Goal: Task Accomplishment & Management: Use online tool/utility

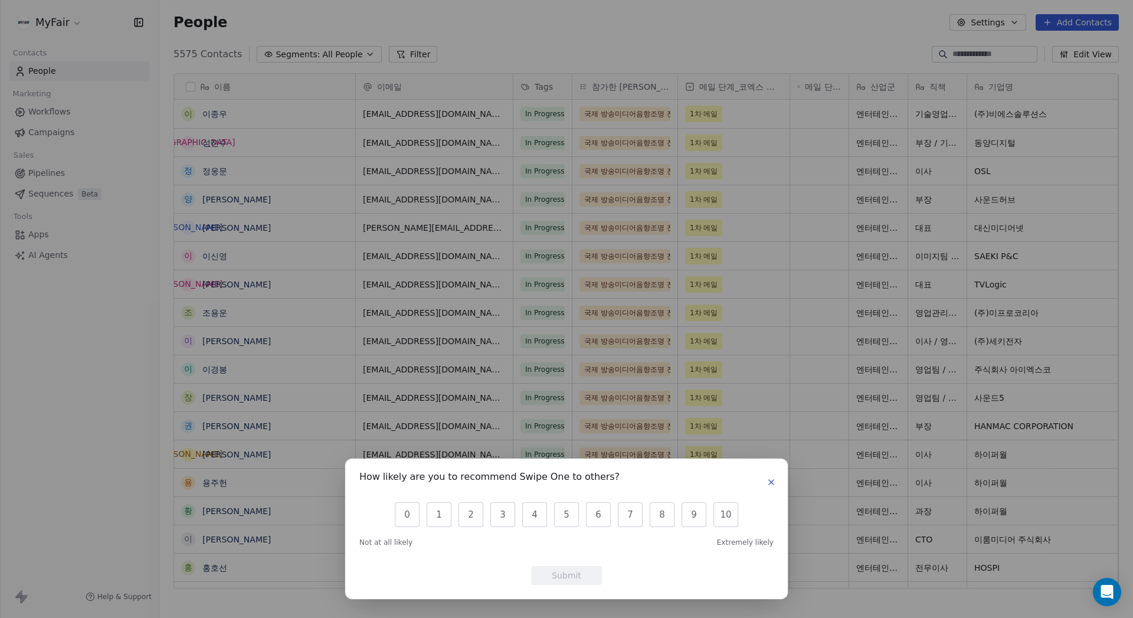
scroll to position [535, 965]
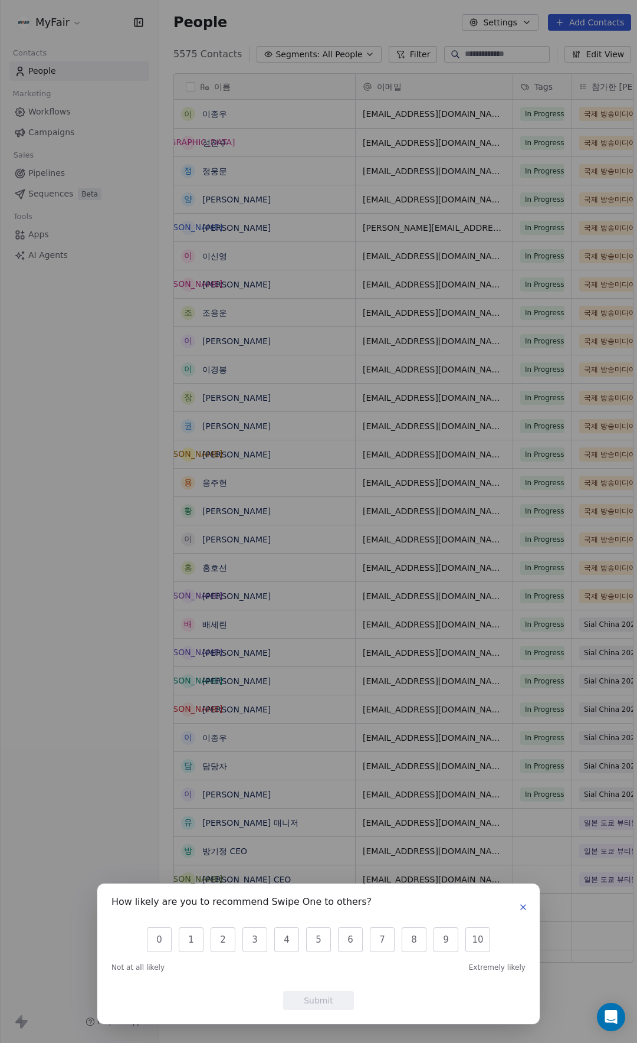
scroll to position [909, 480]
click at [250, 387] on div "How likely are you to recommend Swipe One to others? 0 1 2 3 4 5 6 7 8 9 10 Not…" at bounding box center [318, 521] width 637 height 1043
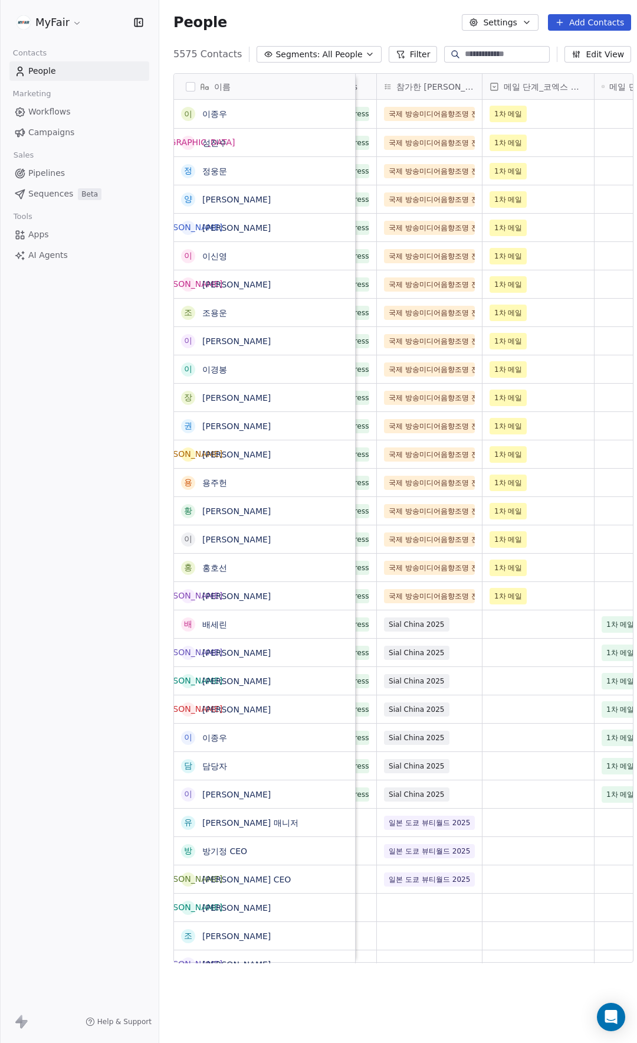
scroll to position [0, 0]
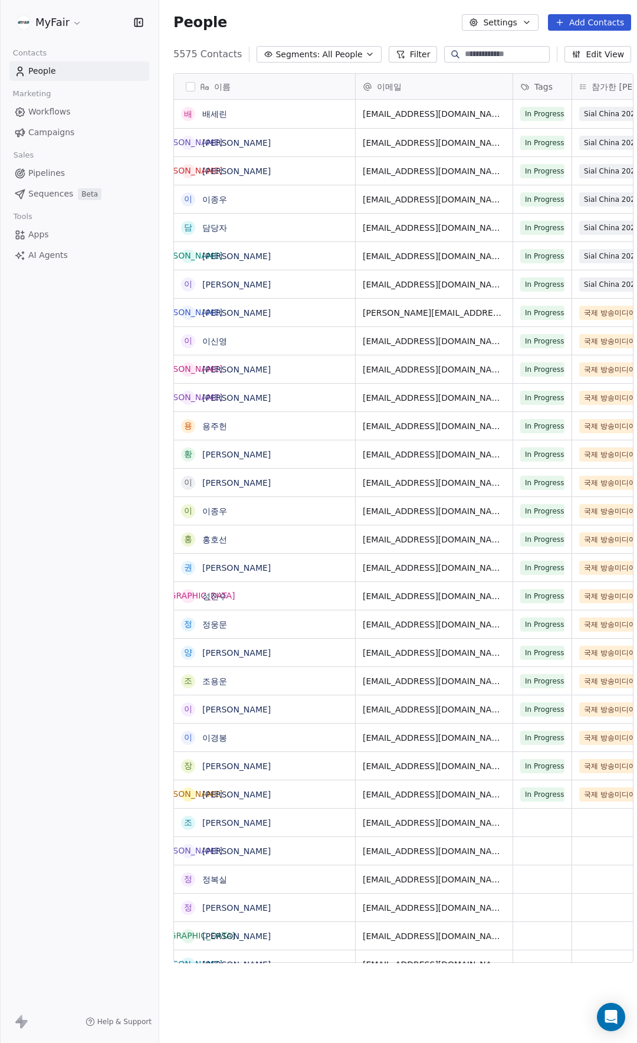
click at [398, 51] on button "Filter" at bounding box center [413, 54] width 49 height 17
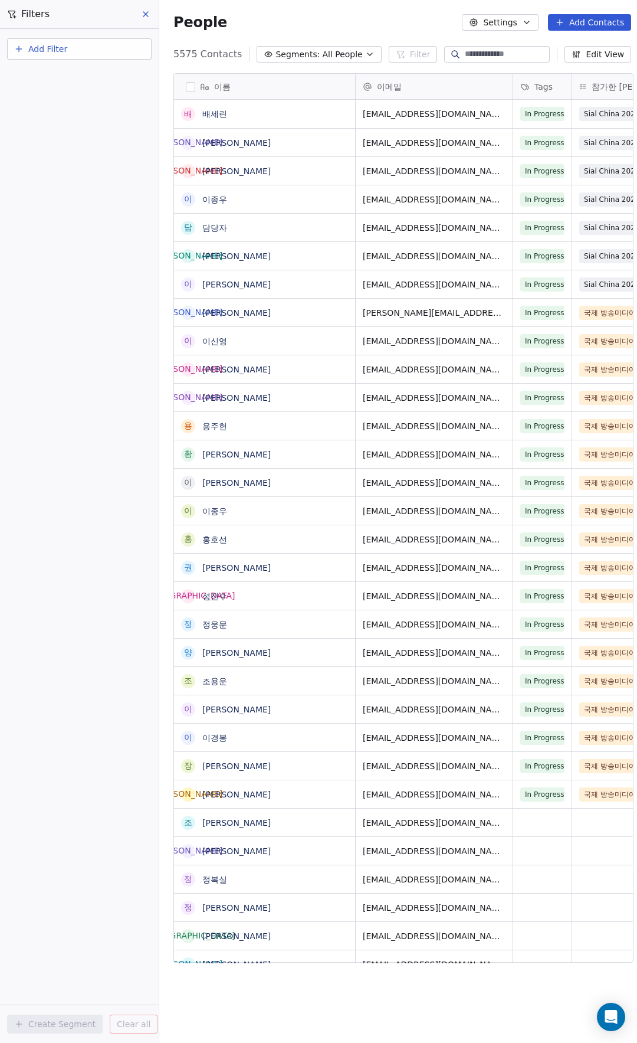
click at [99, 48] on button "Add Filter" at bounding box center [79, 48] width 145 height 21
click at [84, 80] on span "Contact properties" at bounding box center [57, 77] width 77 height 12
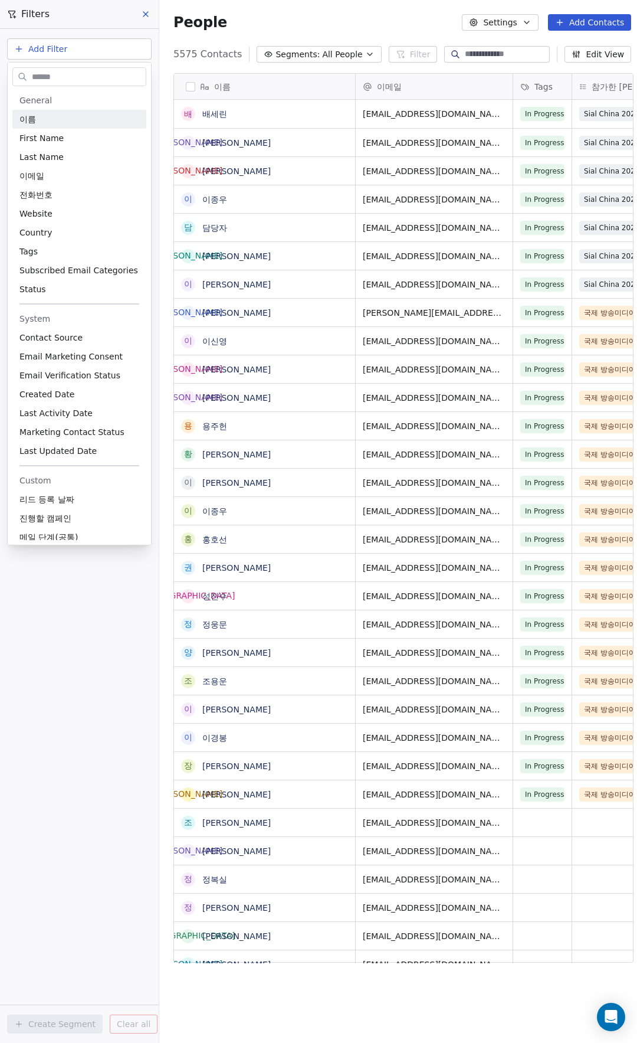
click at [87, 81] on input "text" at bounding box center [88, 76] width 116 height 17
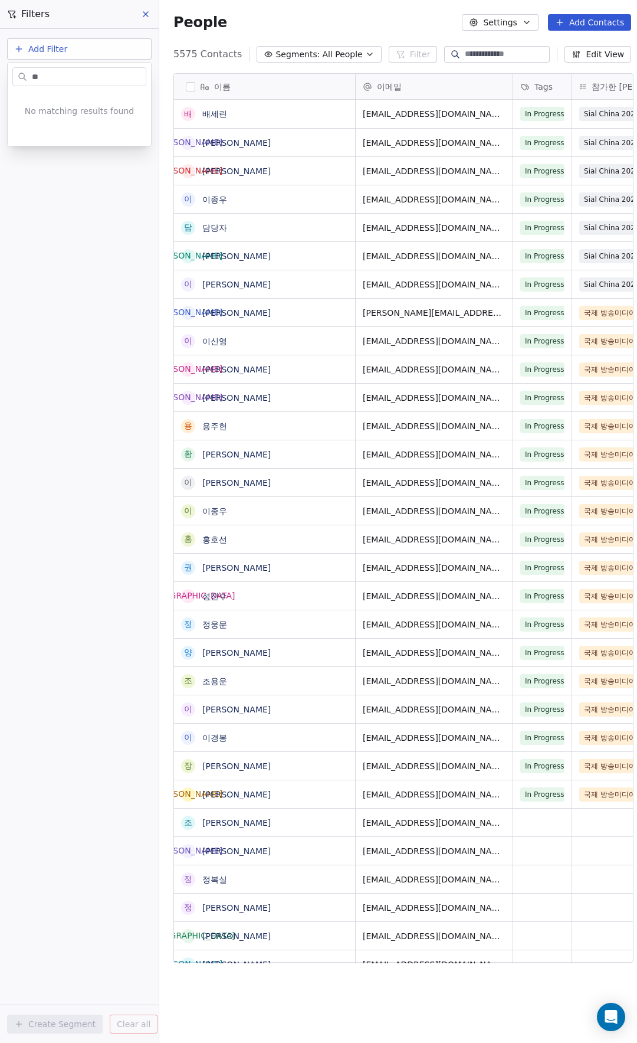
type input "*"
type input "***"
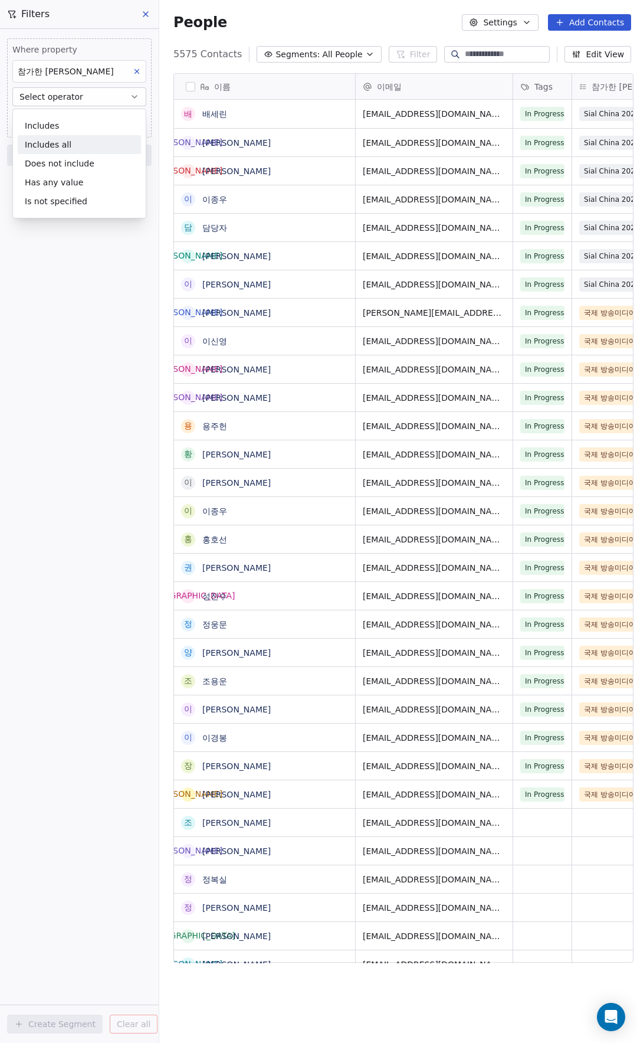
click at [84, 125] on div "Includes" at bounding box center [79, 125] width 123 height 19
click at [97, 126] on body "MyFair Contacts People Marketing Workflows Campaigns Sales Pipelines Sequences …" at bounding box center [318, 521] width 637 height 1043
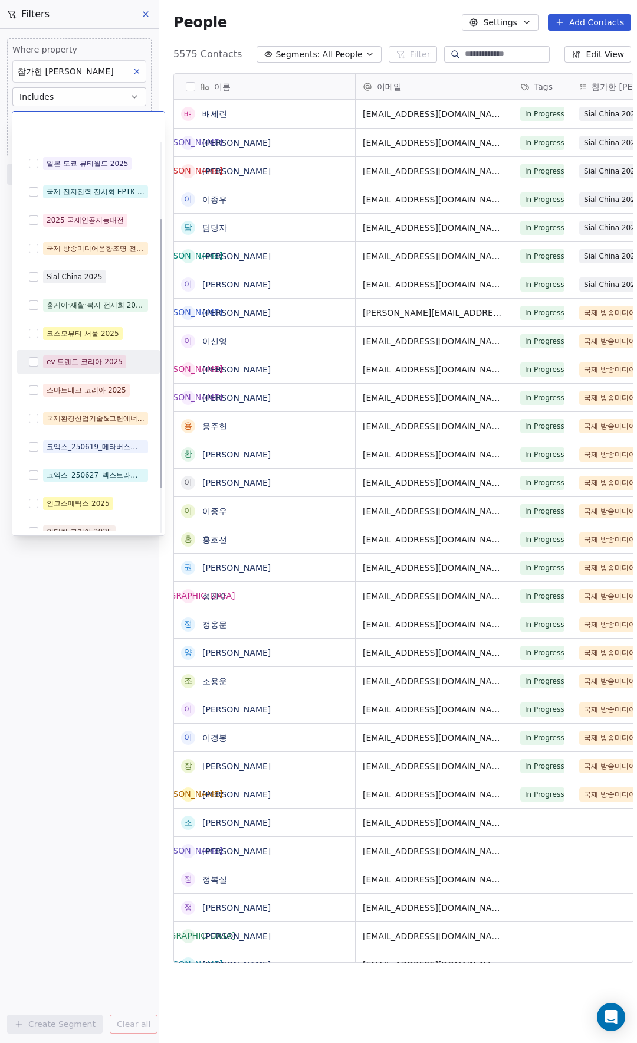
scroll to position [175, 0]
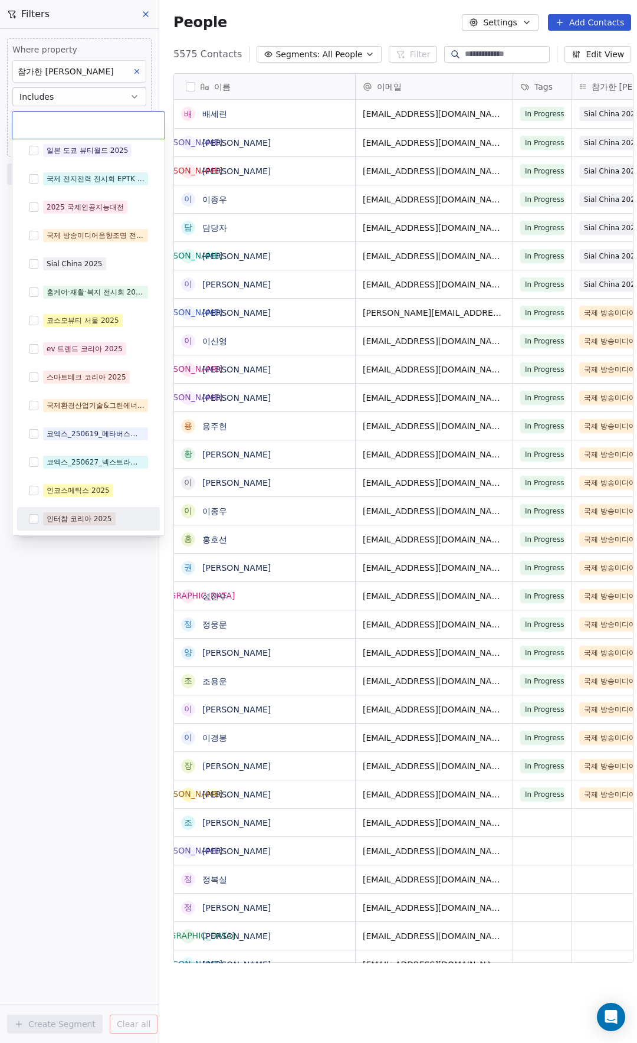
click at [89, 547] on html "MyFair Contacts People Marketing Workflows Campaigns Sales Pipelines Sequences …" at bounding box center [318, 521] width 637 height 1043
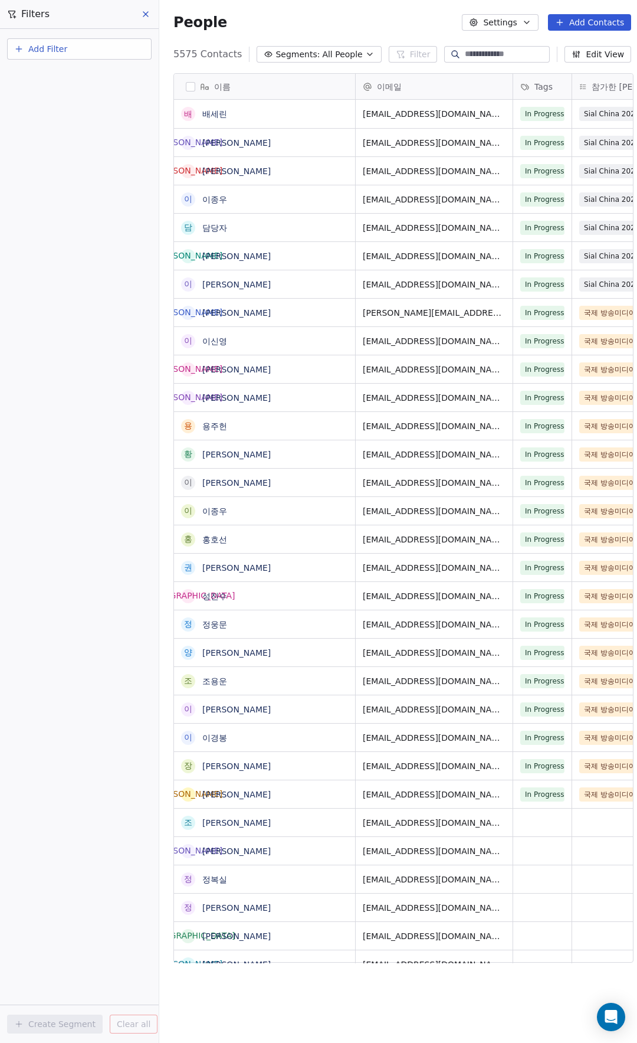
click at [144, 14] on icon at bounding box center [145, 13] width 9 height 9
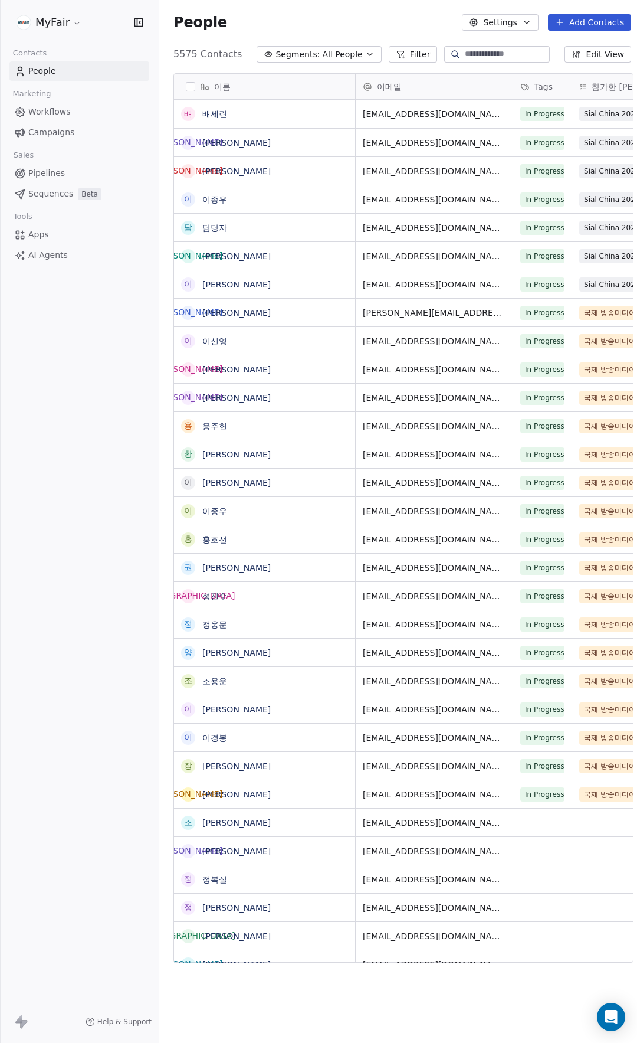
click at [72, 118] on link "Workflows" at bounding box center [79, 111] width 140 height 19
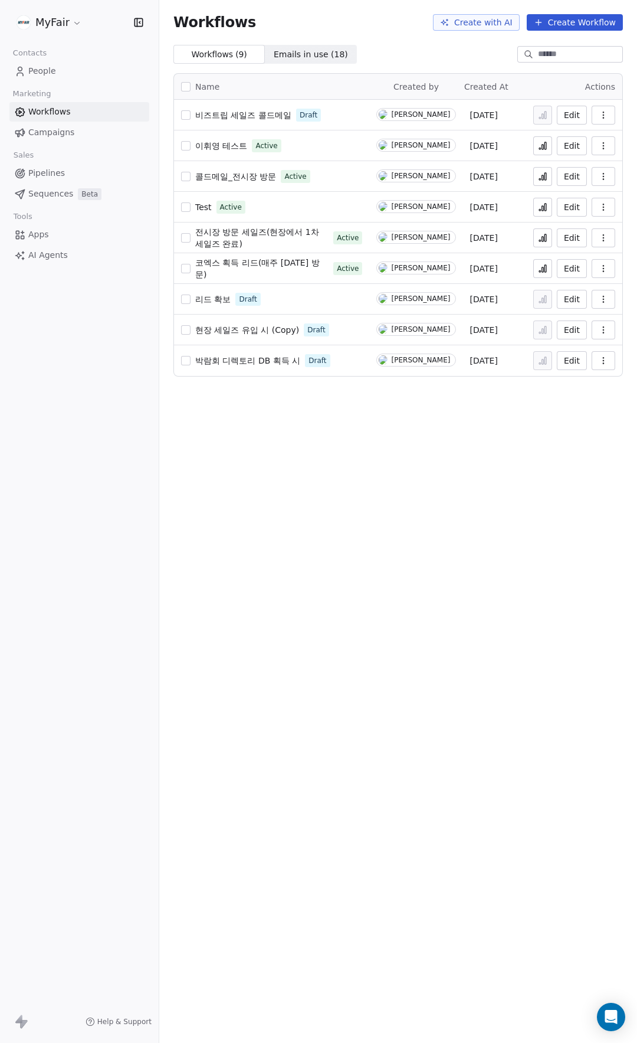
click at [235, 178] on span "콜드메일_전시장 방문" at bounding box center [235, 176] width 81 height 9
click at [546, 173] on icon at bounding box center [546, 176] width 2 height 7
click at [277, 272] on span "코엑스 획득 리드(매주 금요일 방문)" at bounding box center [257, 268] width 125 height 21
drag, startPoint x: 546, startPoint y: 269, endPoint x: 521, endPoint y: 273, distance: 25.7
click at [546, 269] on icon at bounding box center [546, 268] width 2 height 7
